Goal: Information Seeking & Learning: Learn about a topic

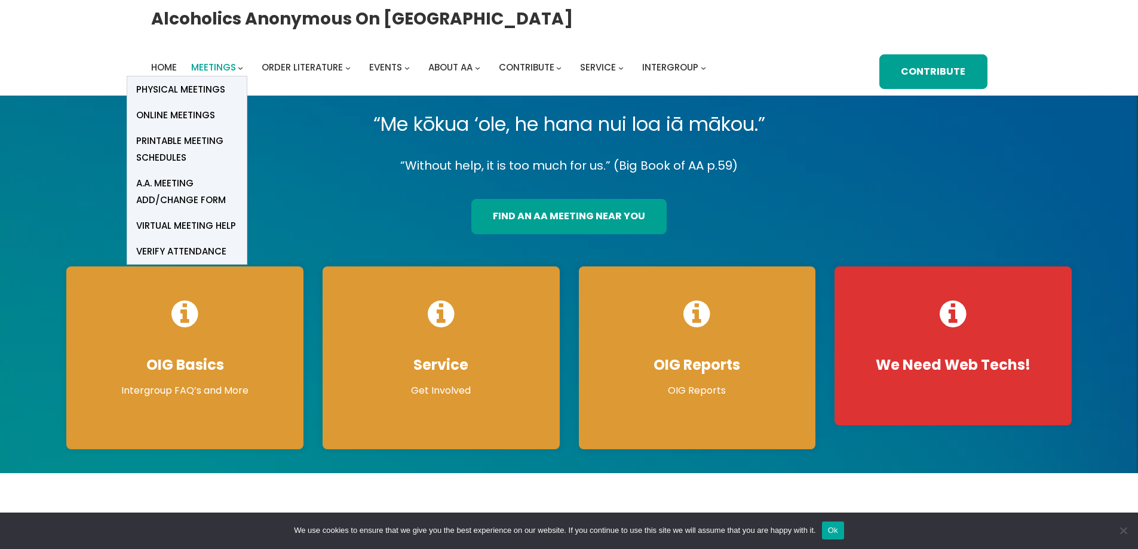
click at [216, 67] on span "Meetings" at bounding box center [213, 67] width 45 height 13
click at [176, 113] on span "Online Meetings" at bounding box center [175, 115] width 79 height 17
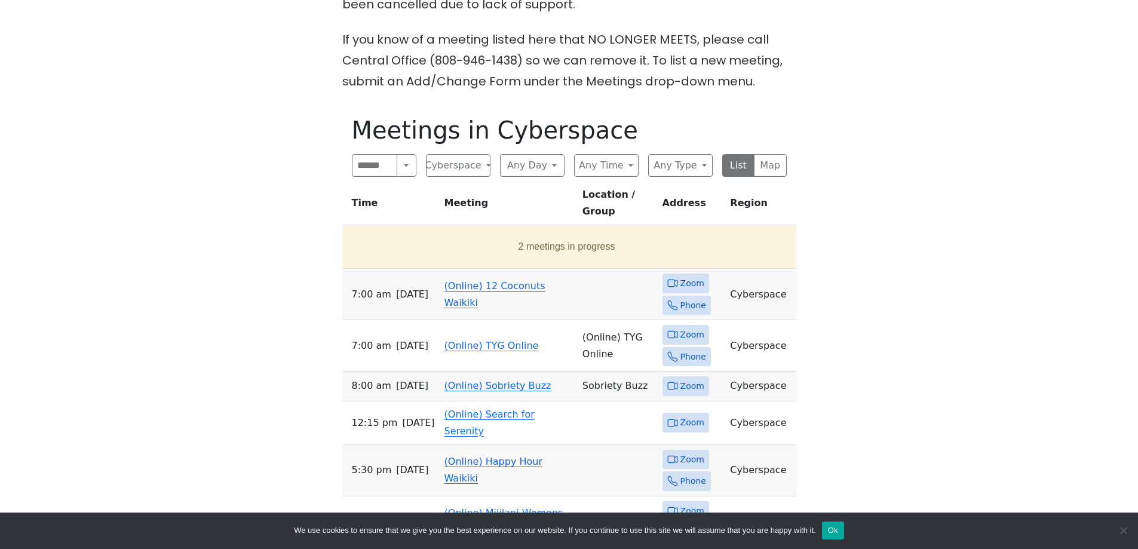
scroll to position [538, 0]
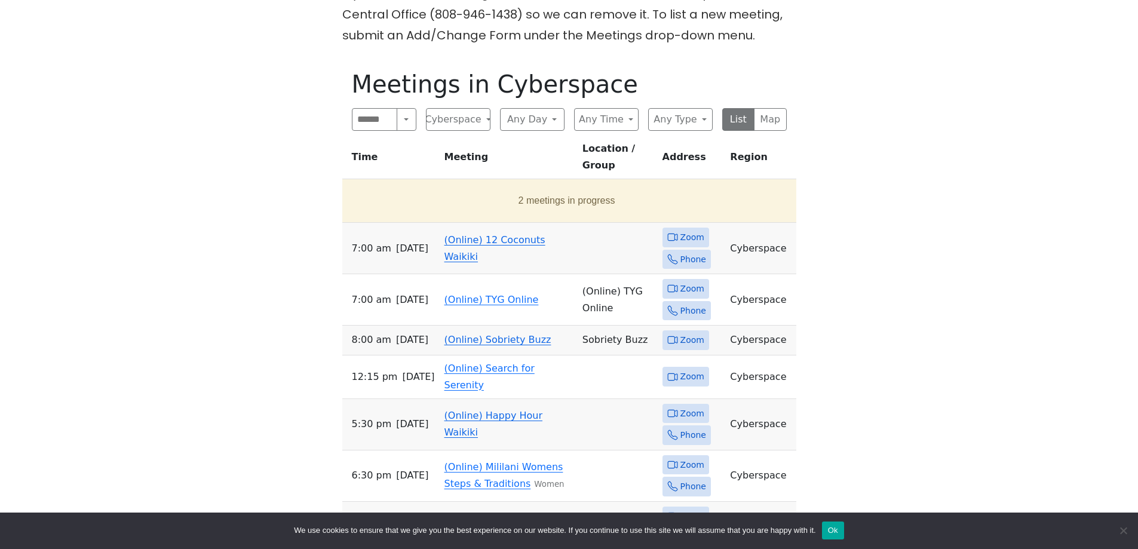
click at [684, 230] on span "Zoom" at bounding box center [692, 237] width 24 height 15
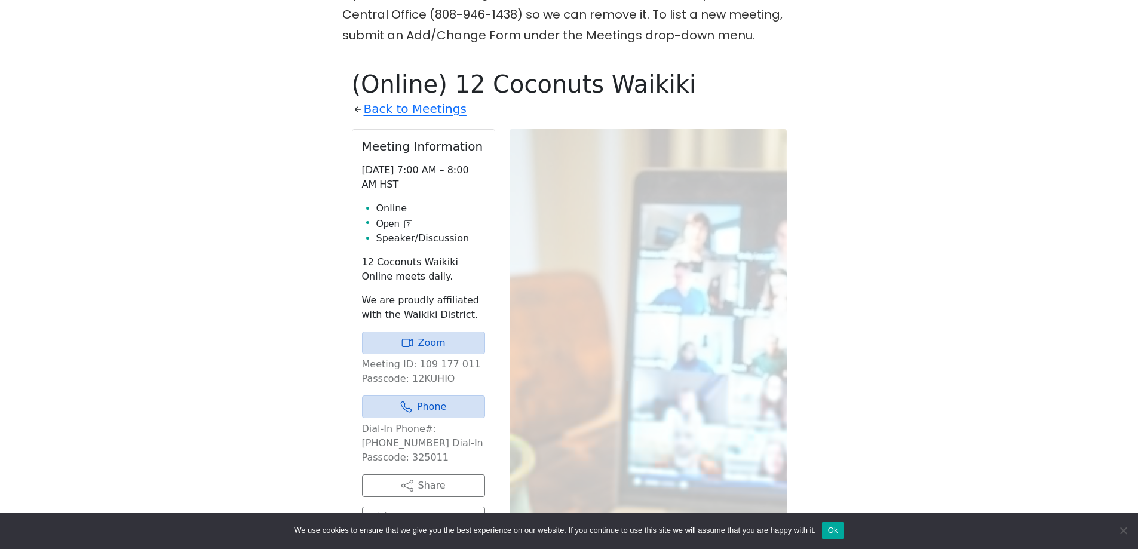
scroll to position [598, 0]
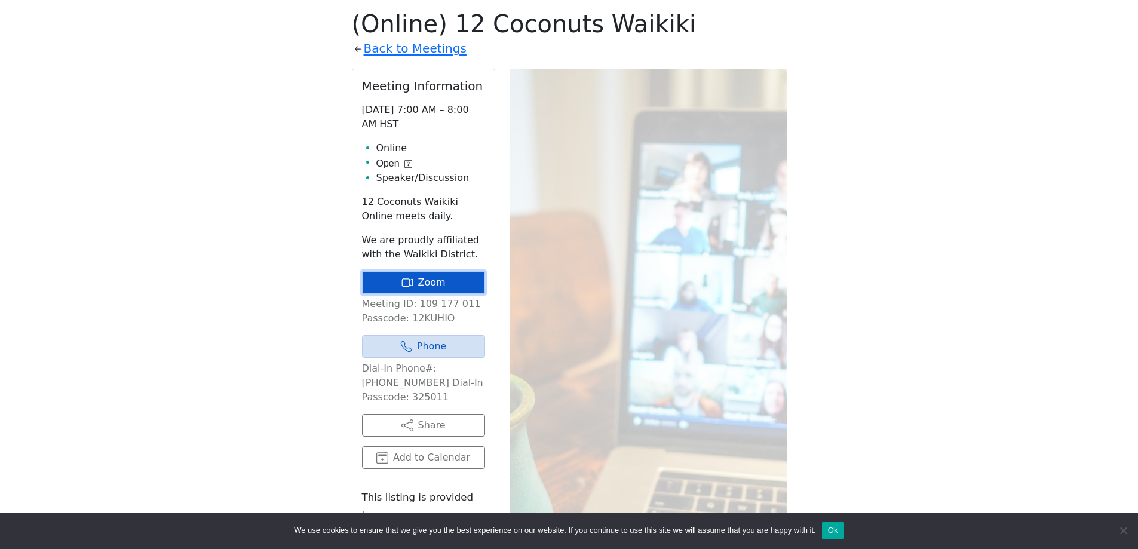
click at [420, 282] on link "Zoom" at bounding box center [423, 282] width 123 height 23
